Goal: Information Seeking & Learning: Find specific fact

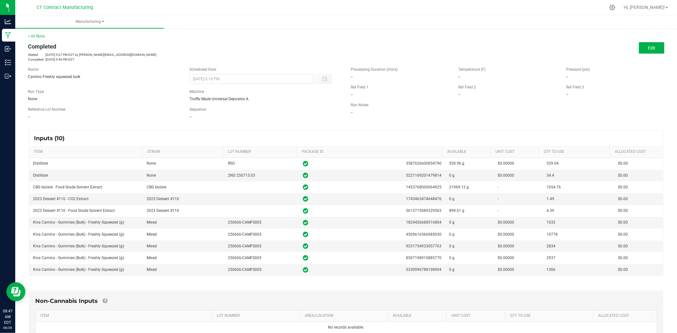
click at [41, 40] on div "< All Runs Completed Started: Aug 27, 2025 5:27 PM EDT by steven@conncm.com Com…" at bounding box center [346, 47] width 636 height 29
click at [42, 38] on div "< All Runs Completed Started: Aug 27, 2025 5:27 PM EDT by steven@conncm.com Com…" at bounding box center [346, 47] width 636 height 29
click at [42, 37] on link "< All Runs" at bounding box center [36, 36] width 17 height 4
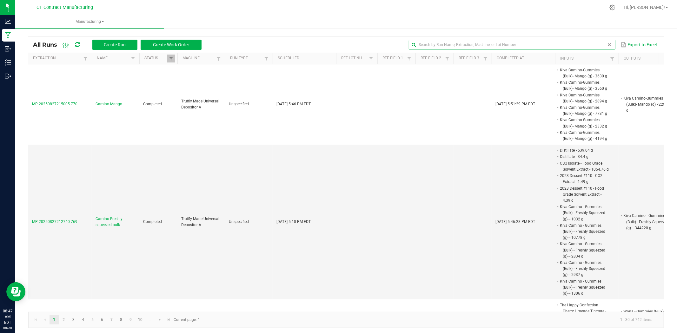
click at [593, 45] on input "text" at bounding box center [512, 45] width 206 height 10
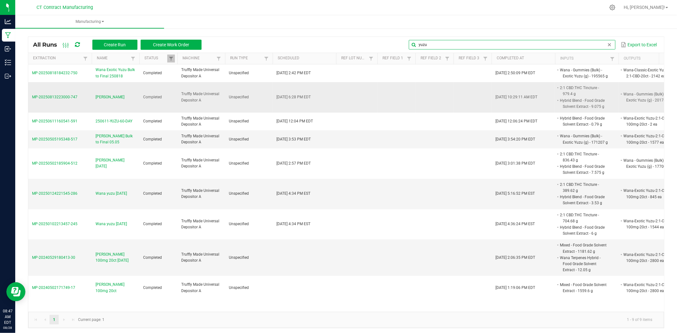
type input "yuzu"
click at [66, 94] on td "MP-20250813223000-747" at bounding box center [59, 97] width 63 height 30
click at [66, 97] on span "MP-20250813223000-747" at bounding box center [54, 97] width 45 height 4
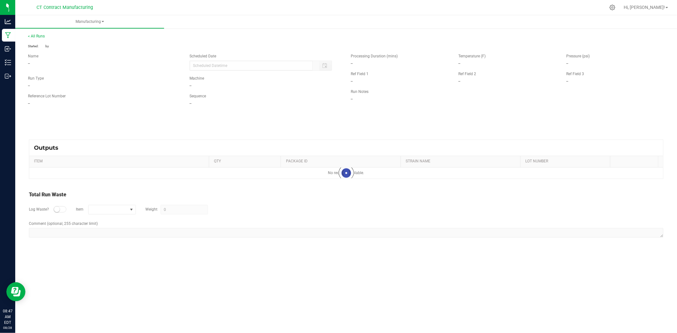
type input "08/13/2025 6:28 PM"
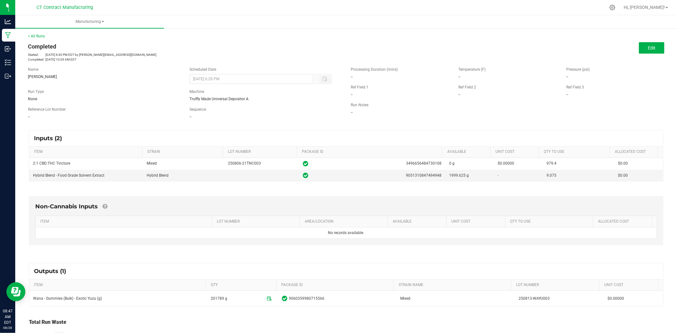
click at [291, 11] on div at bounding box center [360, 7] width 492 height 12
click at [36, 36] on link "< All Runs" at bounding box center [36, 36] width 17 height 4
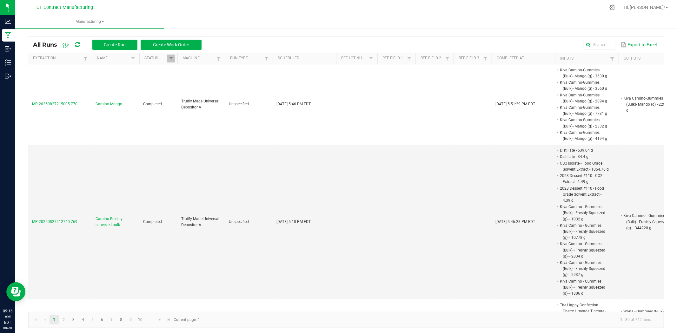
click at [256, 2] on div at bounding box center [360, 7] width 492 height 12
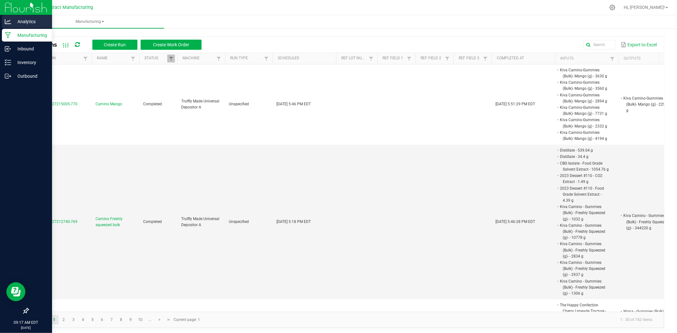
click at [21, 21] on p "Analytics" at bounding box center [30, 22] width 38 height 8
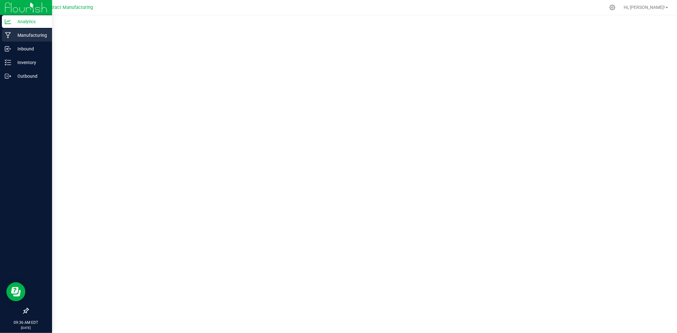
click at [13, 38] on p "Manufacturing" at bounding box center [30, 35] width 38 height 8
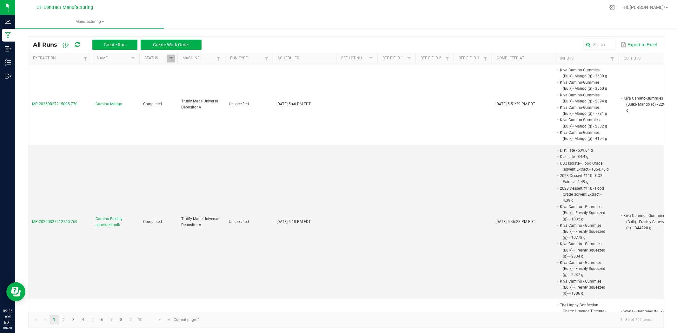
click at [79, 44] on icon at bounding box center [77, 45] width 5 height 6
click at [230, 6] on div at bounding box center [360, 7] width 492 height 12
click at [77, 45] on icon at bounding box center [77, 45] width 5 height 6
click at [279, 4] on div at bounding box center [360, 7] width 492 height 12
drag, startPoint x: 78, startPoint y: 45, endPoint x: 83, endPoint y: 45, distance: 4.8
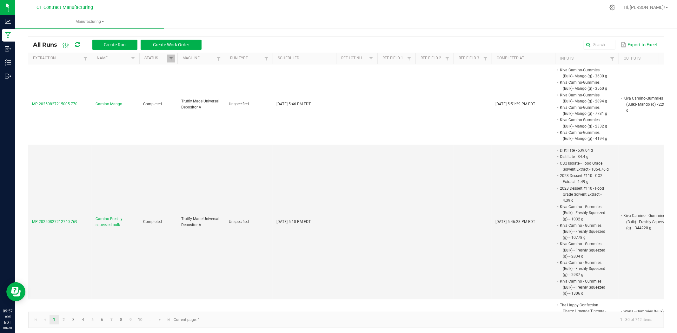
click at [78, 45] on icon at bounding box center [76, 45] width 5 height 6
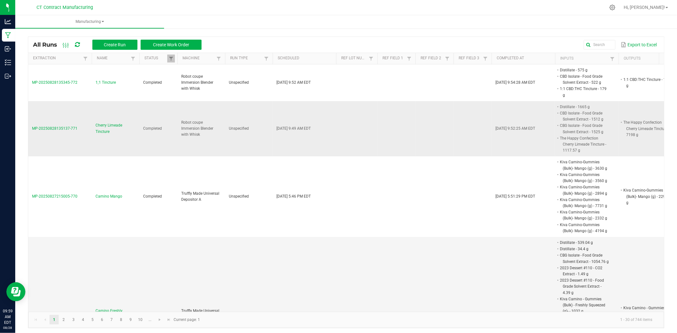
click at [116, 122] on span "Cherry Limeade Tincture" at bounding box center [116, 128] width 40 height 12
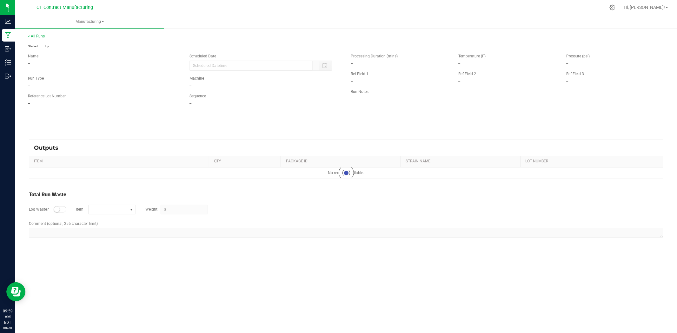
type input "08/28/2025 9:49 AM"
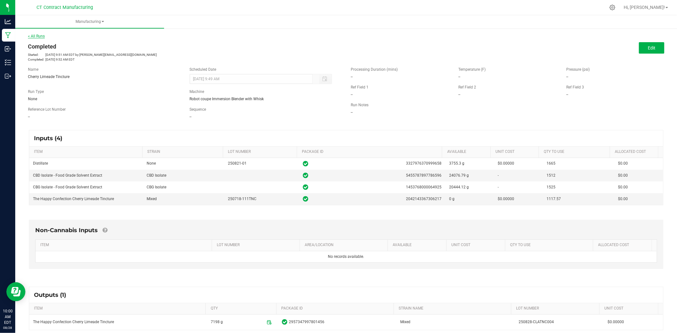
click at [41, 36] on link "< All Runs" at bounding box center [36, 36] width 17 height 4
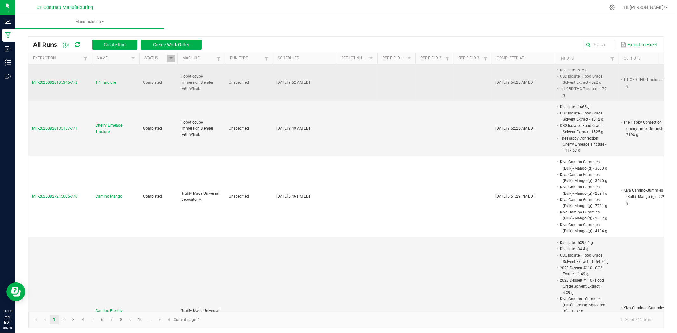
click at [102, 80] on span "1;1 Tincture" at bounding box center [106, 83] width 20 height 6
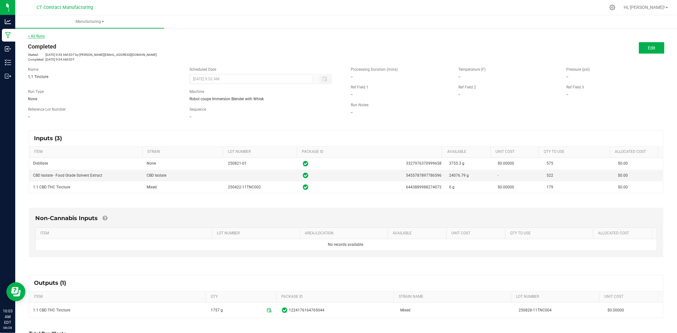
click at [39, 36] on link "< All Runs" at bounding box center [36, 36] width 17 height 4
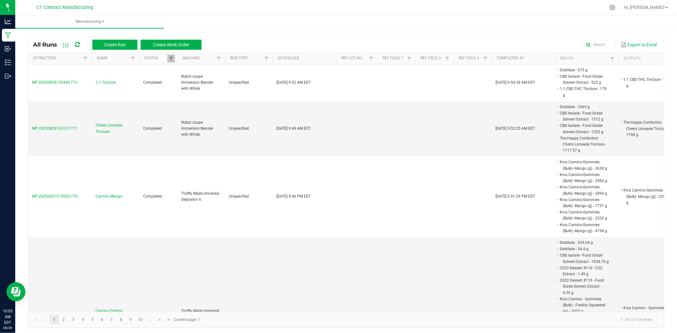
click at [294, 10] on div at bounding box center [360, 7] width 492 height 12
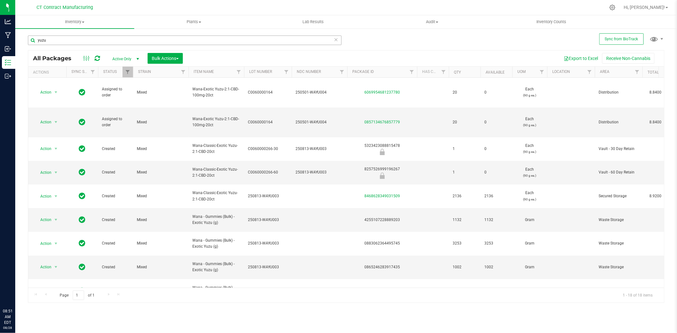
drag, startPoint x: 0, startPoint y: 0, endPoint x: 56, endPoint y: 43, distance: 69.9
click at [56, 43] on input "yuzu" at bounding box center [185, 41] width 314 height 10
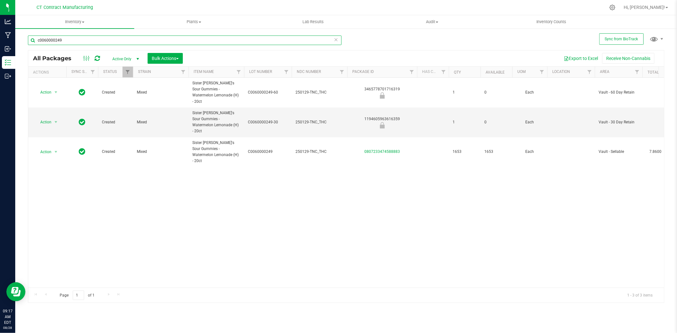
click at [106, 39] on input "c0060000249" at bounding box center [185, 41] width 314 height 10
click at [104, 40] on input "c0060000249" at bounding box center [185, 41] width 314 height 10
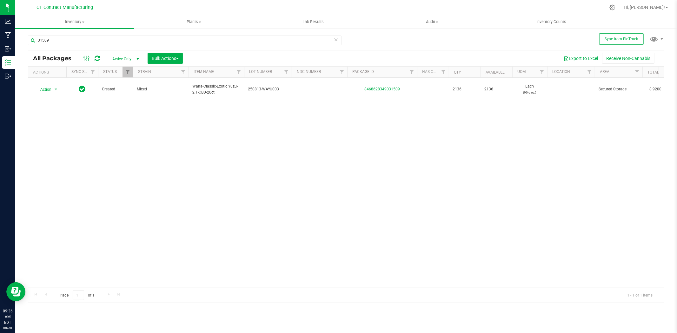
click at [237, 6] on div at bounding box center [360, 7] width 492 height 12
click at [102, 40] on input "31509" at bounding box center [185, 41] width 314 height 10
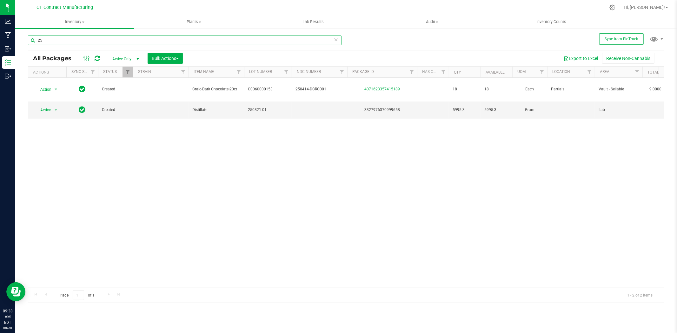
type input "2"
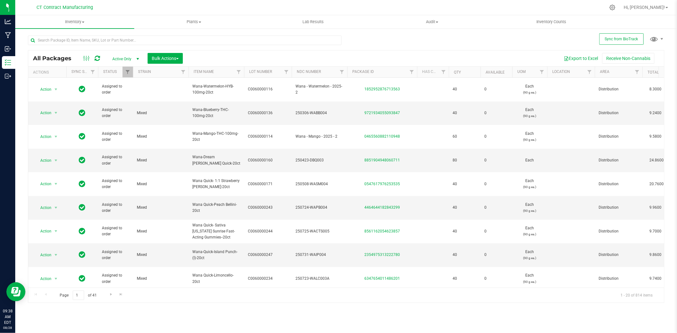
click at [282, 8] on div at bounding box center [360, 7] width 492 height 12
click at [75, 38] on input "text" at bounding box center [185, 41] width 314 height 10
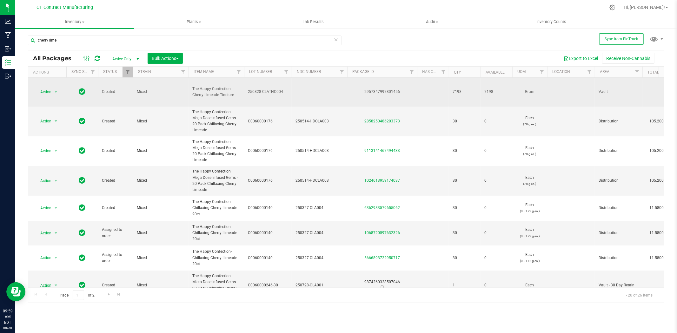
click at [261, 93] on span "250828-CLATNC004" at bounding box center [268, 92] width 40 height 6
click at [261, 93] on input "250828-CLATNC004" at bounding box center [266, 92] width 45 height 10
click at [207, 96] on span "The Happy Confection Cherry Limeade Tincture" at bounding box center [216, 92] width 48 height 12
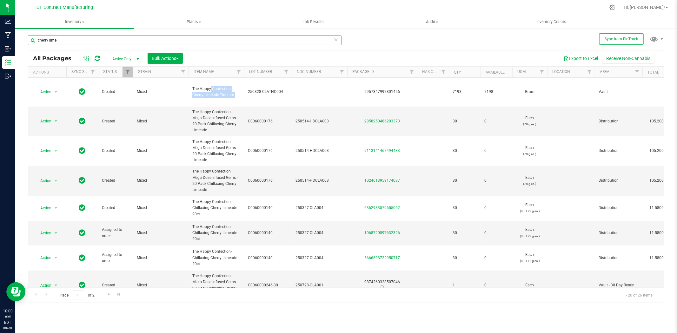
click at [100, 39] on input "cherry lime" at bounding box center [185, 41] width 314 height 10
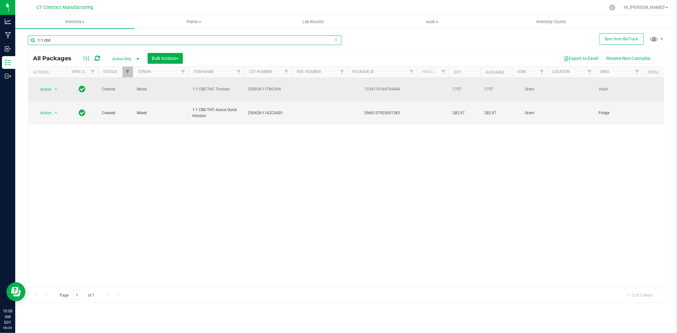
type input "1:1 cbd"
click at [274, 88] on span "250828-11TNC004" at bounding box center [268, 89] width 40 height 6
click at [275, 88] on input "250828-11TNC004" at bounding box center [266, 89] width 45 height 10
click at [217, 87] on span "1:1 CBD:THC Tincture" at bounding box center [216, 89] width 48 height 6
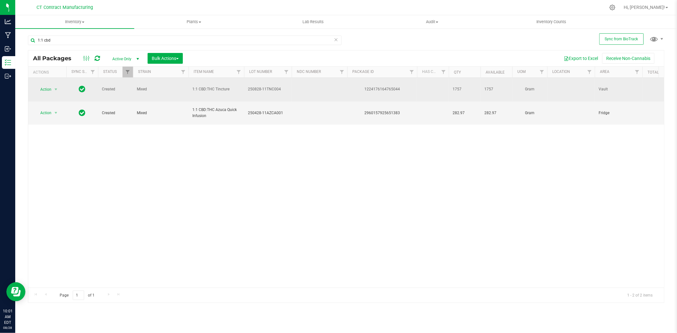
click at [217, 87] on span "1:1 CBD:THC Tincture" at bounding box center [216, 89] width 48 height 6
copy tr "1:1 CBD:THC Tincture"
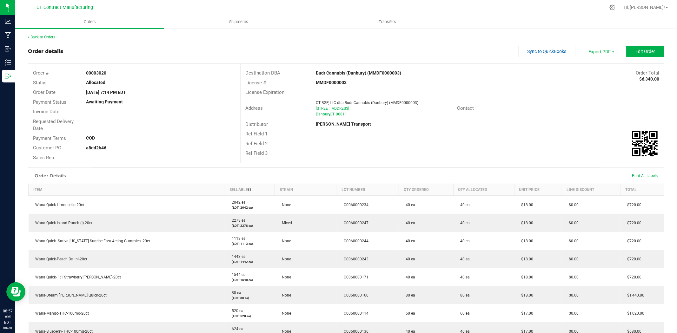
click at [38, 36] on link "Back to Orders" at bounding box center [41, 37] width 27 height 4
